Goal: Information Seeking & Learning: Learn about a topic

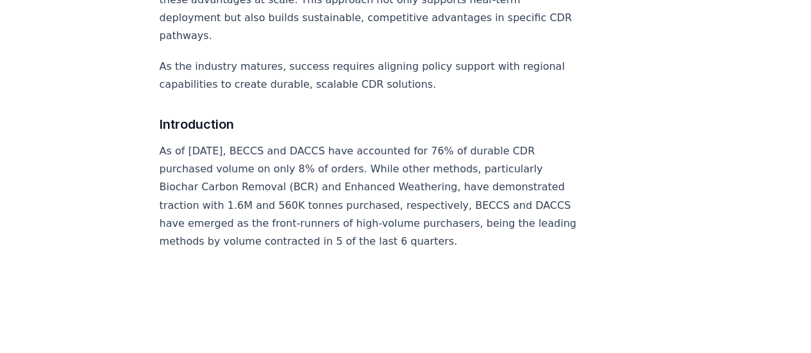
scroll to position [1090, 0]
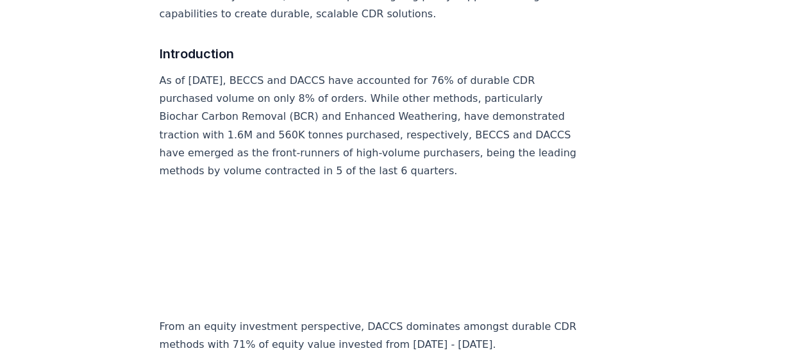
click at [238, 72] on p "As of Dec 2024, BECCS and DACCS have accounted for 76% of durable CDR purchased…" at bounding box center [372, 126] width 424 height 108
drag, startPoint x: 235, startPoint y: 58, endPoint x: 263, endPoint y: 54, distance: 27.8
click at [263, 72] on p "As of Dec 2024, BECCS and DACCS have accounted for 76% of durable CDR purchased…" at bounding box center [372, 126] width 424 height 108
copy p "BECCS"
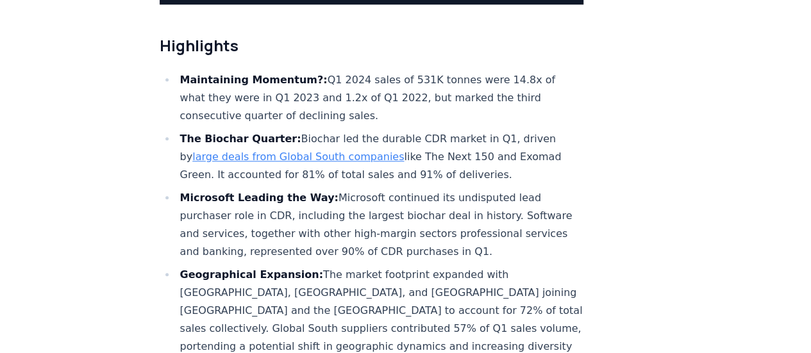
scroll to position [385, 0]
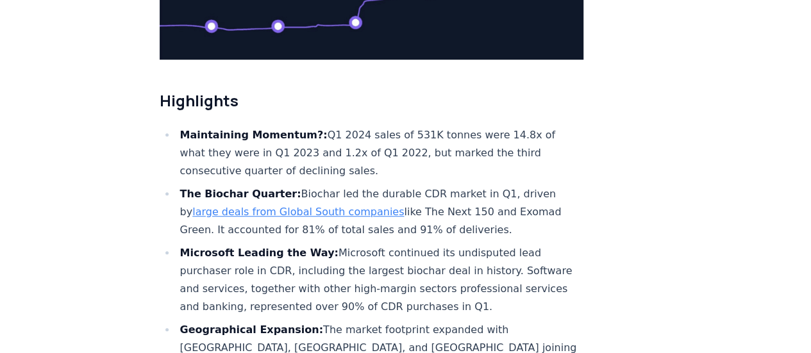
drag, startPoint x: 253, startPoint y: 192, endPoint x: 533, endPoint y: 195, distance: 280.8
copy li "It accounted for 81% of total sales and 91% of deliveries."
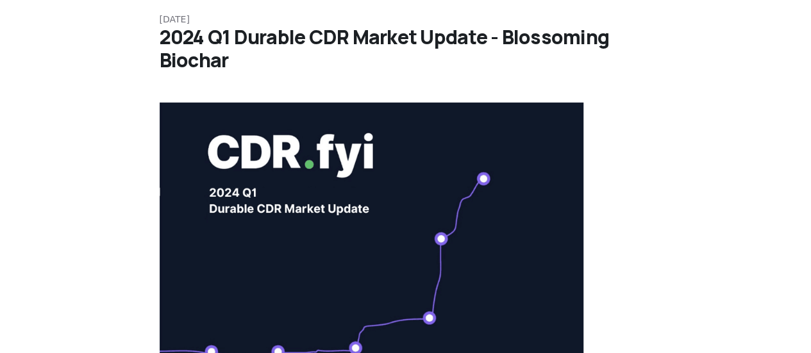
scroll to position [0, 0]
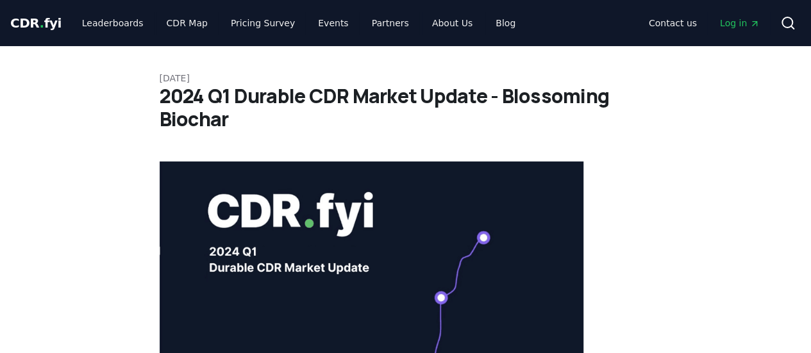
click at [235, 117] on h1 "2024 Q1 Durable CDR Market Update - Blossoming Biochar" at bounding box center [406, 108] width 492 height 46
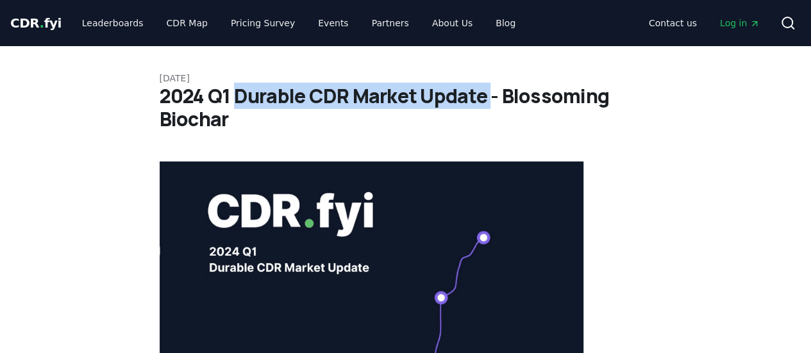
drag, startPoint x: 236, startPoint y: 94, endPoint x: 490, endPoint y: 96, distance: 253.8
click at [490, 96] on h1 "2024 Q1 Durable CDR Market Update - Blossoming Biochar" at bounding box center [406, 108] width 492 height 46
copy h1 "Durable CDR Market Update"
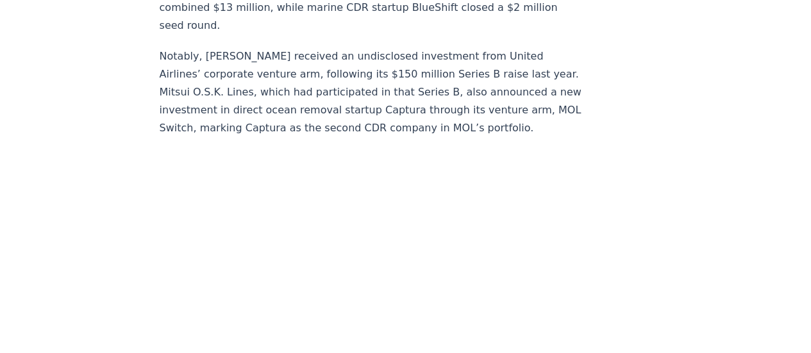
scroll to position [6503, 0]
